Goal: Use online tool/utility: Use online tool/utility

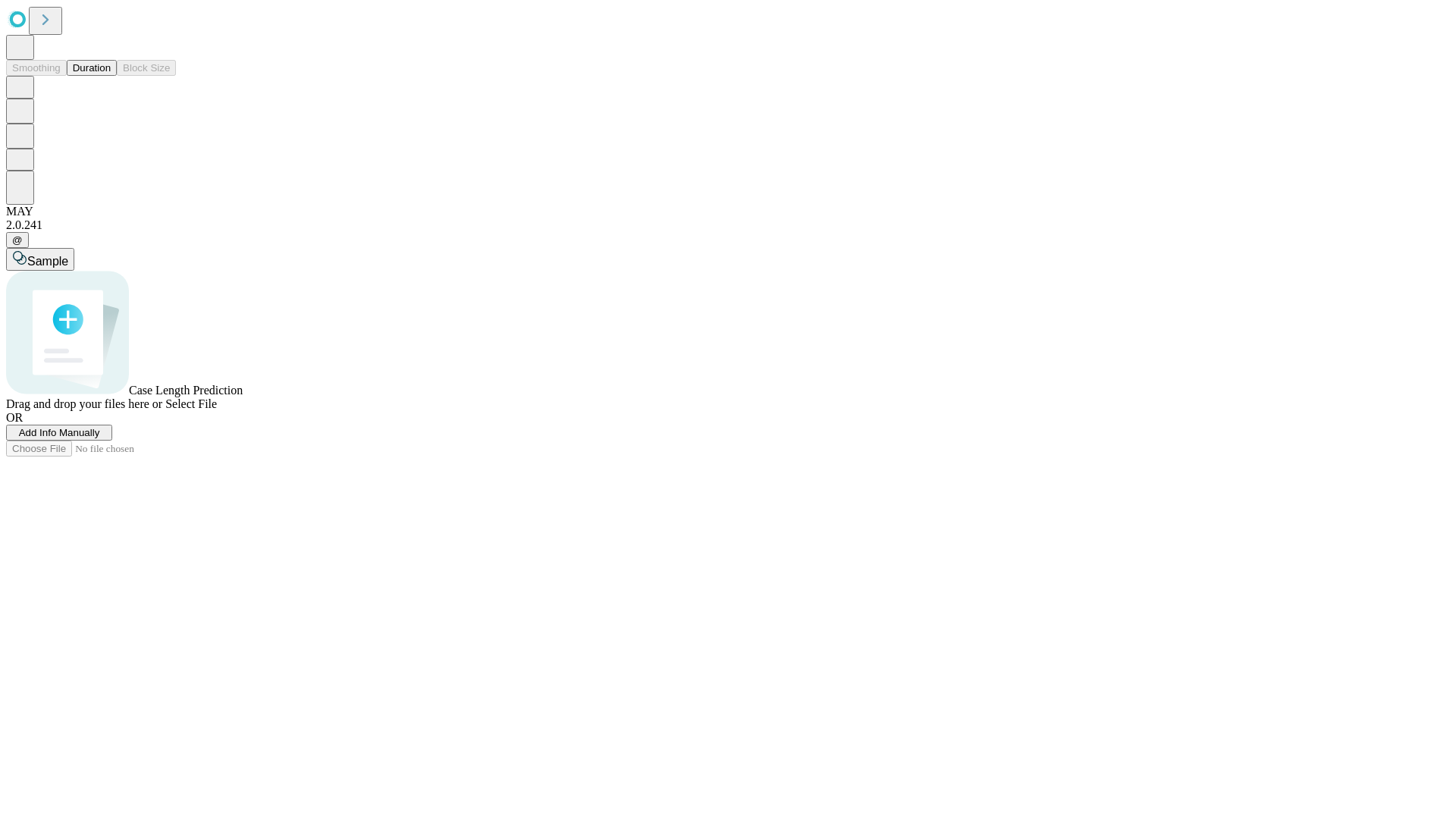
click at [110, 75] on button "Duration" at bounding box center [92, 68] width 50 height 16
click at [68, 255] on span "Sample" at bounding box center [48, 261] width 41 height 13
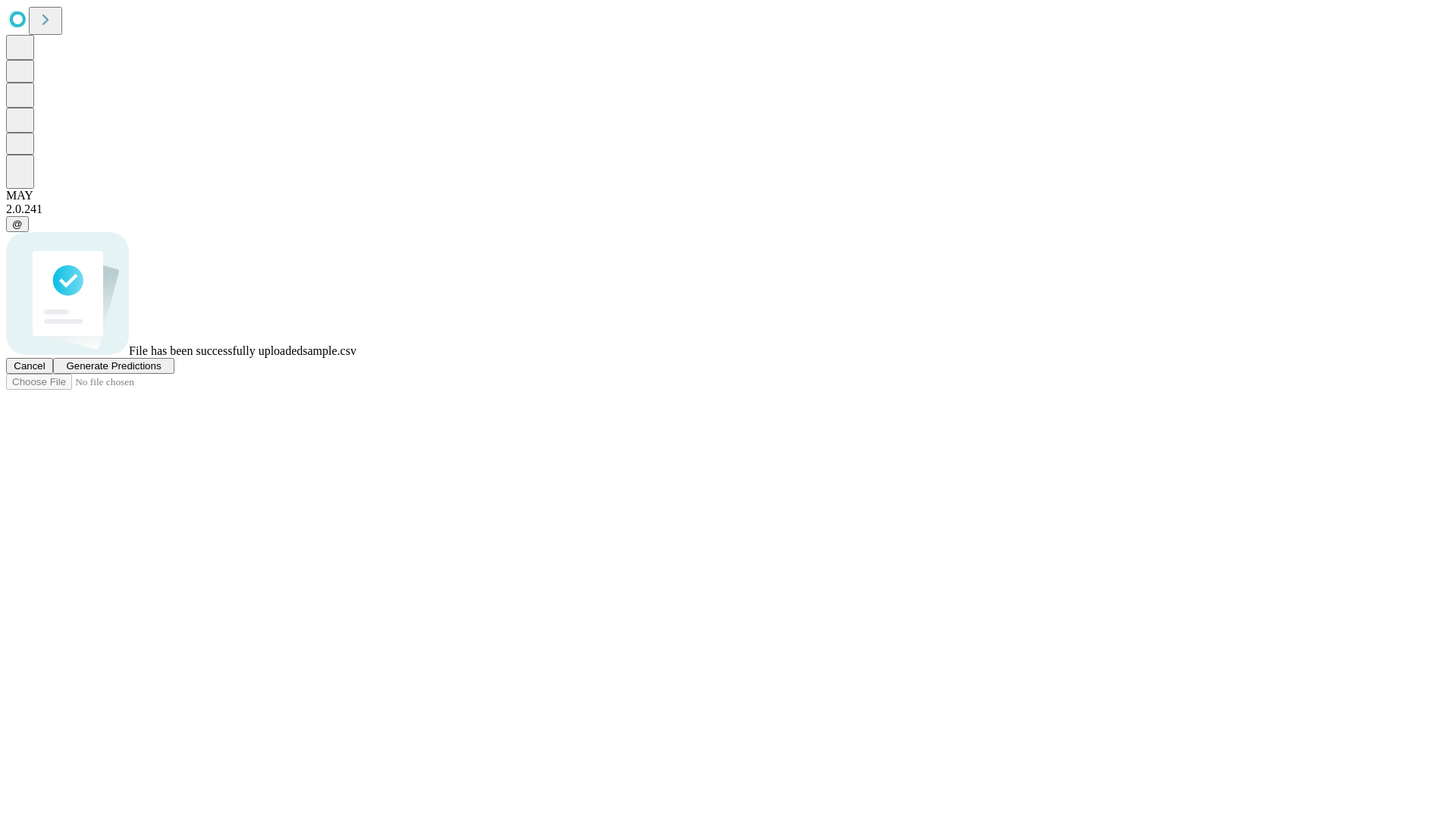
click at [161, 371] on span "Generate Predictions" at bounding box center [113, 366] width 95 height 11
